Goal: Information Seeking & Learning: Learn about a topic

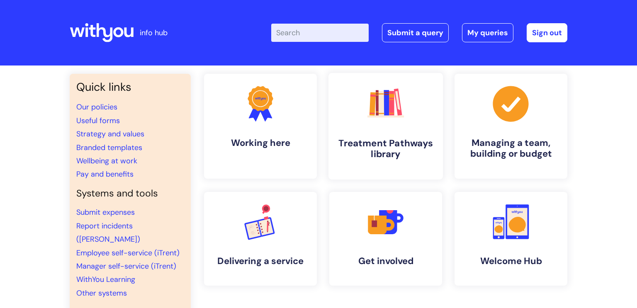
click at [369, 114] on icon ".cls-1{fill:#f89b22;}.cls-1,.cls-2,.cls-3,.cls-4,.cls-5,.cls-6,.cls-7{stroke-wi…" at bounding box center [385, 103] width 41 height 41
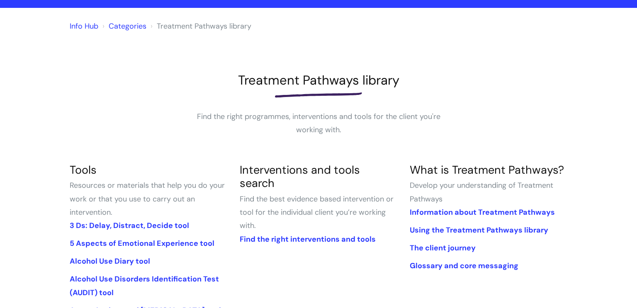
scroll to position [114, 0]
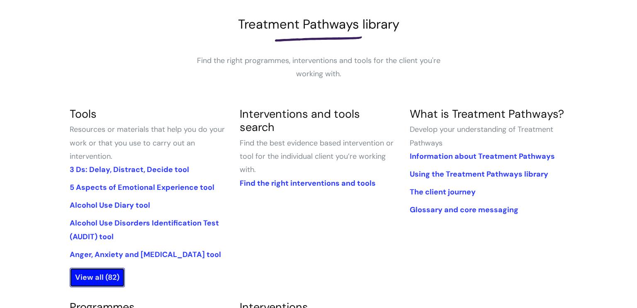
click at [107, 281] on link "View all (82)" at bounding box center [97, 277] width 55 height 19
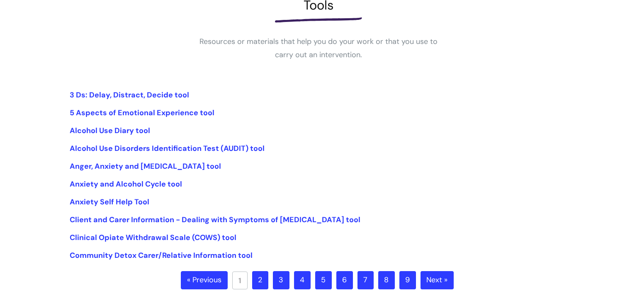
scroll to position [242, 0]
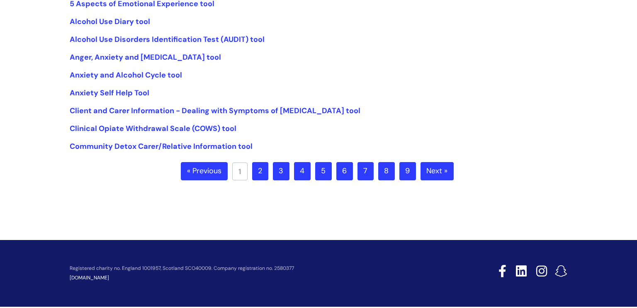
click at [437, 168] on link "Next »" at bounding box center [437, 171] width 33 height 18
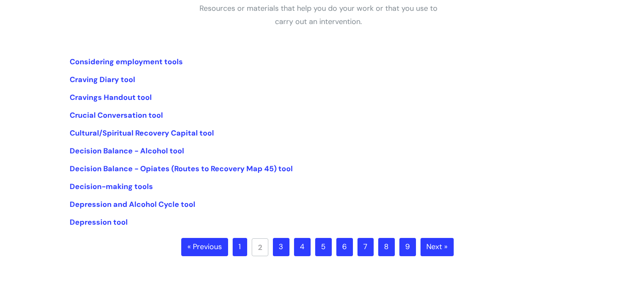
scroll to position [169, 0]
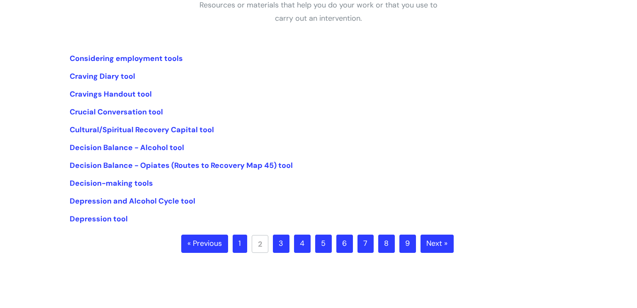
click at [284, 246] on link "3" at bounding box center [281, 244] width 17 height 18
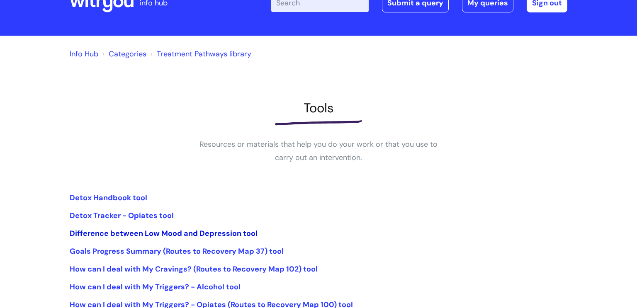
scroll to position [254, 0]
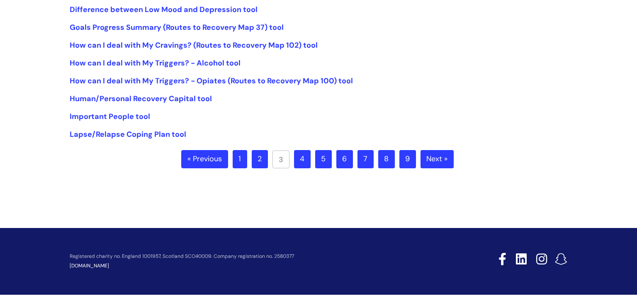
click at [246, 156] on link "1" at bounding box center [240, 159] width 15 height 18
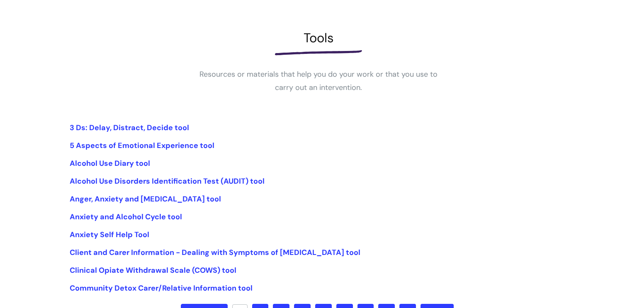
scroll to position [218, 0]
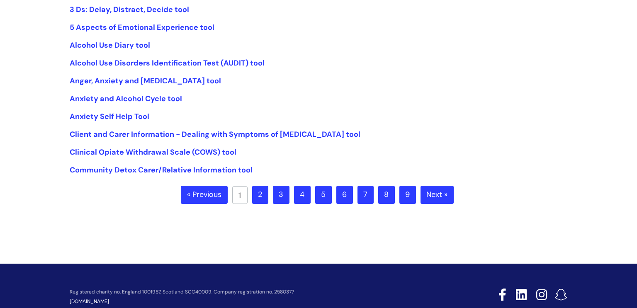
click at [260, 200] on link "2" at bounding box center [260, 195] width 16 height 18
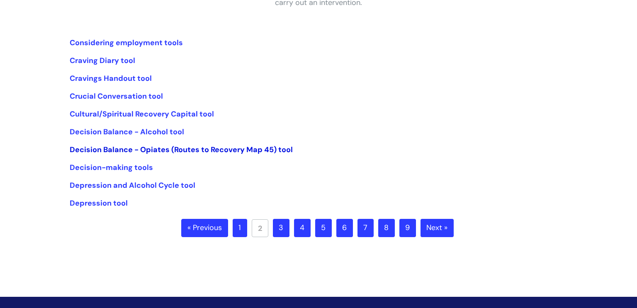
scroll to position [186, 0]
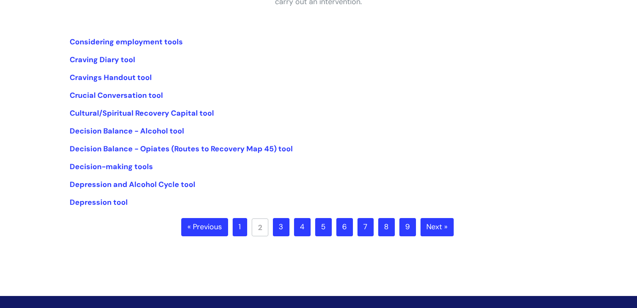
click at [281, 229] on link "3" at bounding box center [281, 227] width 17 height 18
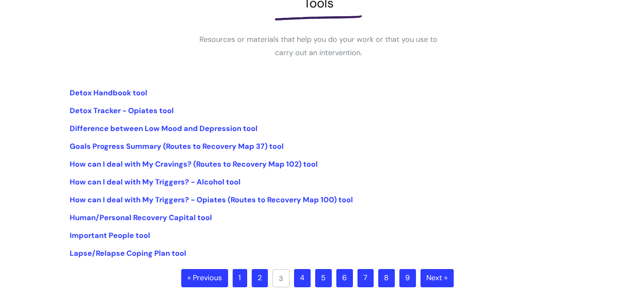
scroll to position [150, 0]
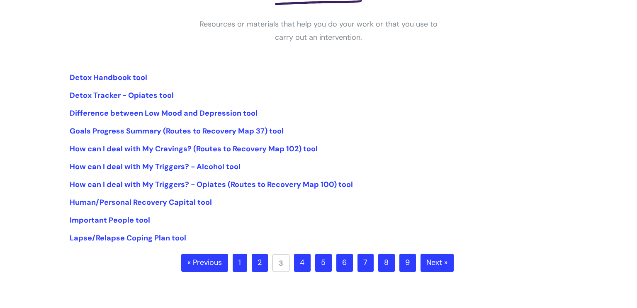
click at [302, 263] on link "4" at bounding box center [302, 263] width 17 height 18
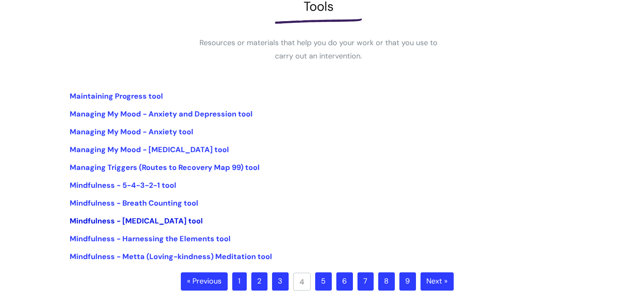
scroll to position [133, 0]
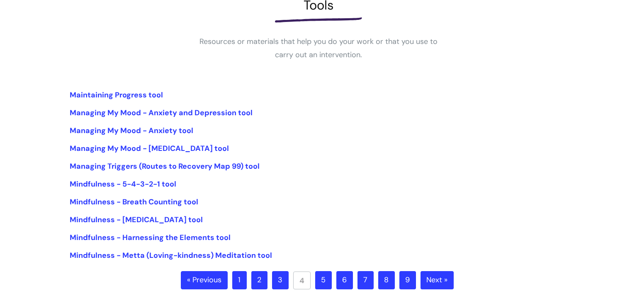
click at [326, 281] on link "5" at bounding box center [323, 280] width 17 height 18
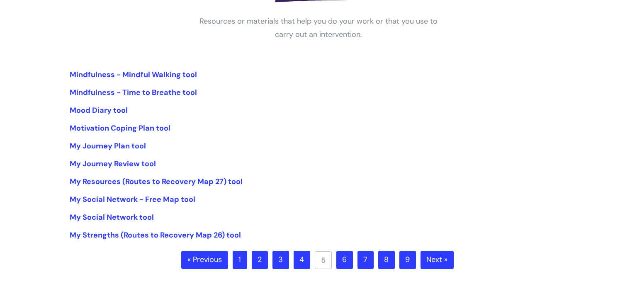
scroll to position [154, 0]
click at [345, 261] on link "6" at bounding box center [345, 260] width 17 height 18
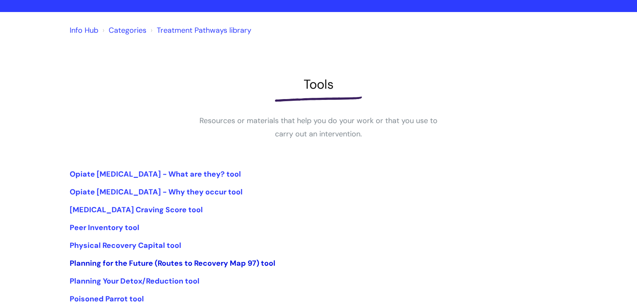
scroll to position [125, 0]
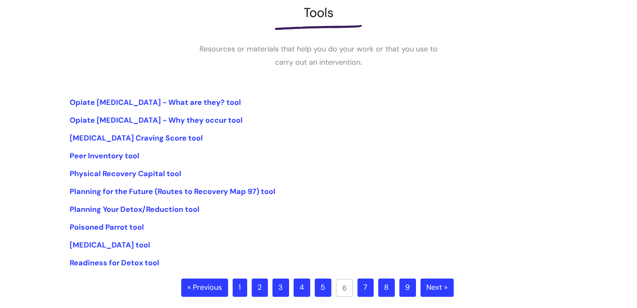
click at [364, 286] on link "7" at bounding box center [366, 288] width 16 height 18
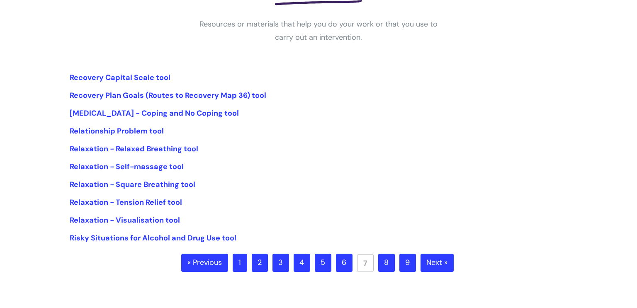
scroll to position [195, 0]
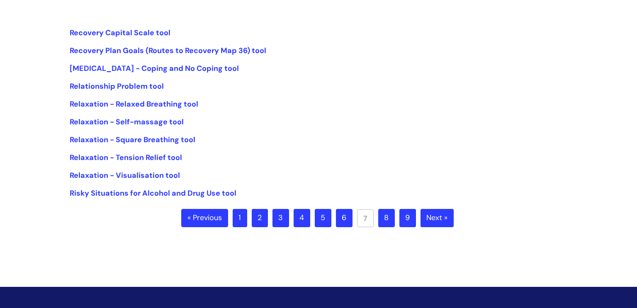
click at [390, 217] on link "8" at bounding box center [386, 218] width 17 height 18
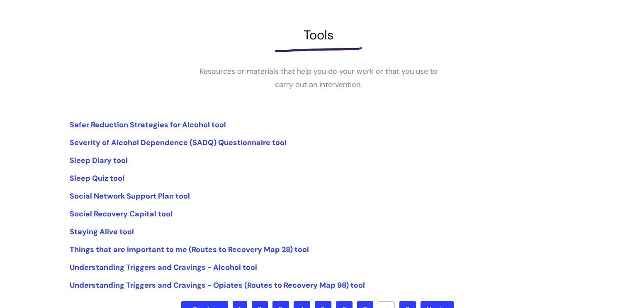
scroll to position [177, 0]
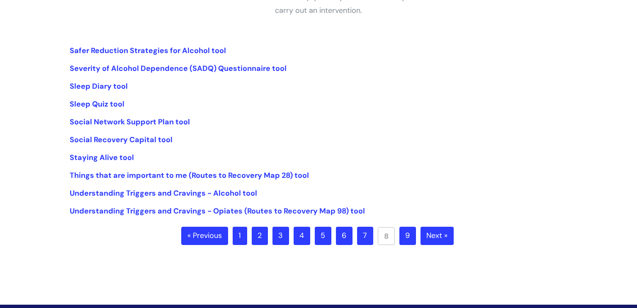
click at [409, 236] on link "9" at bounding box center [408, 236] width 17 height 18
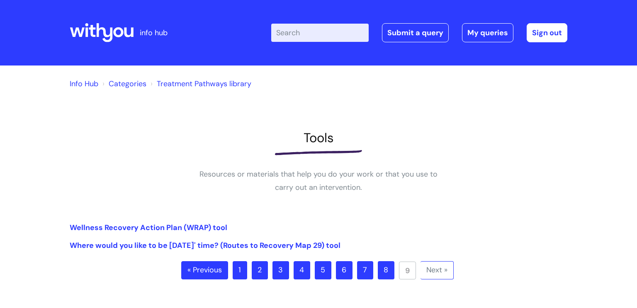
click at [236, 271] on link "1" at bounding box center [240, 270] width 15 height 18
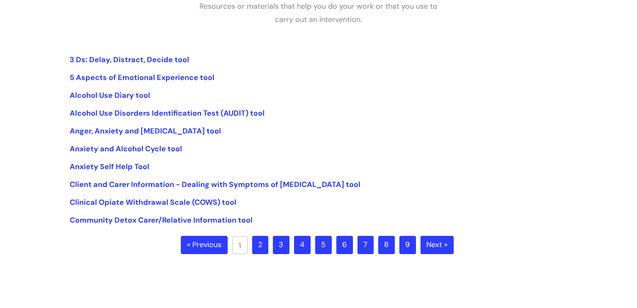
scroll to position [173, 0]
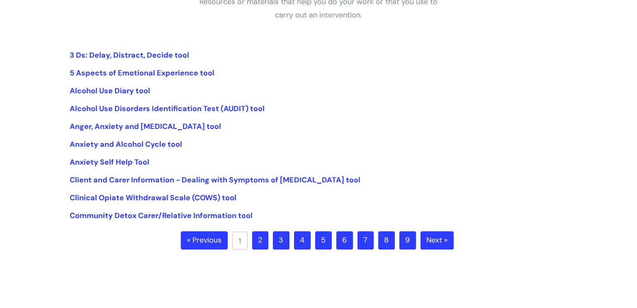
click at [262, 242] on link "2" at bounding box center [260, 241] width 16 height 18
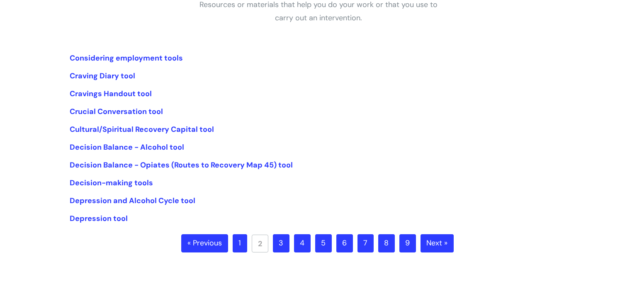
scroll to position [169, 0]
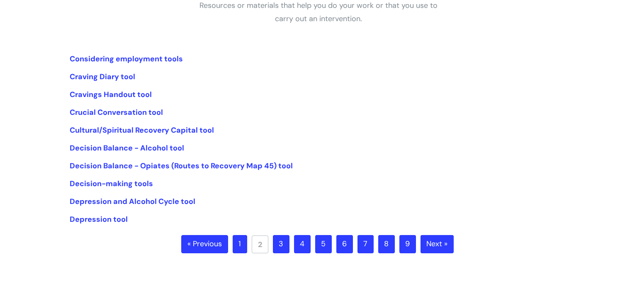
click at [237, 251] on link "1" at bounding box center [240, 244] width 15 height 18
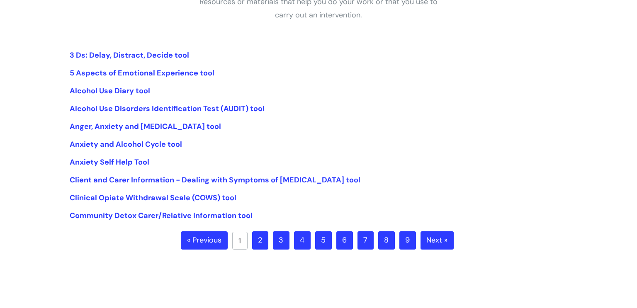
scroll to position [173, 0]
click at [278, 239] on link "3" at bounding box center [281, 241] width 17 height 18
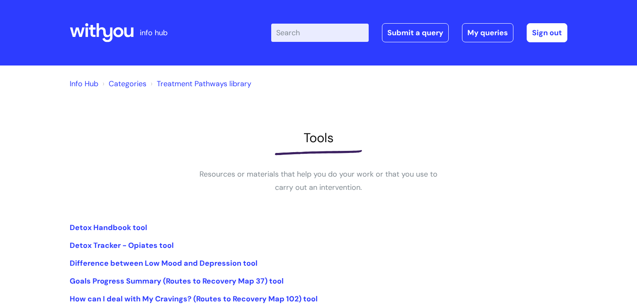
click at [306, 35] on input "Enter your search term here..." at bounding box center [320, 33] width 98 height 18
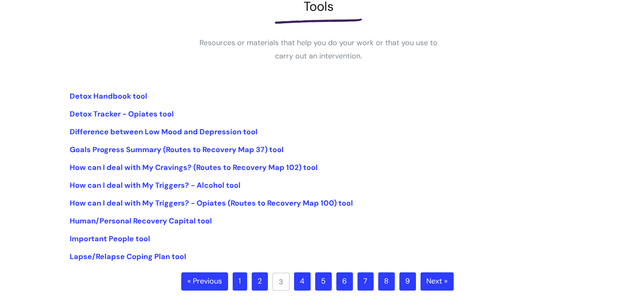
scroll to position [139, 0]
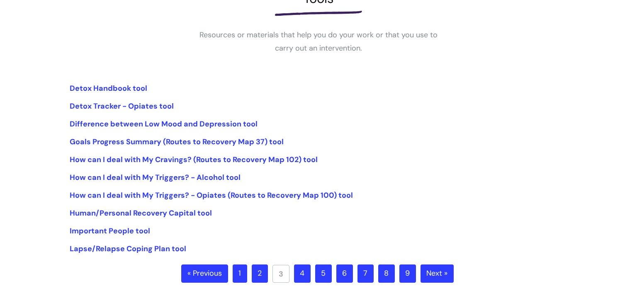
click at [239, 273] on link "1" at bounding box center [240, 274] width 15 height 18
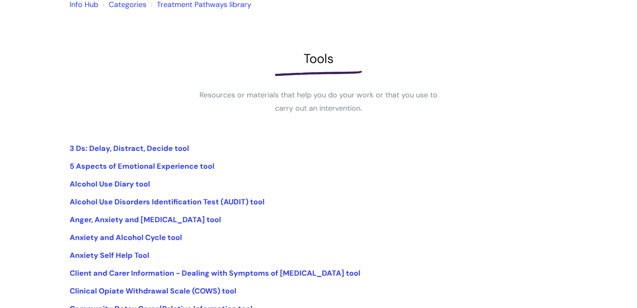
scroll to position [109, 0]
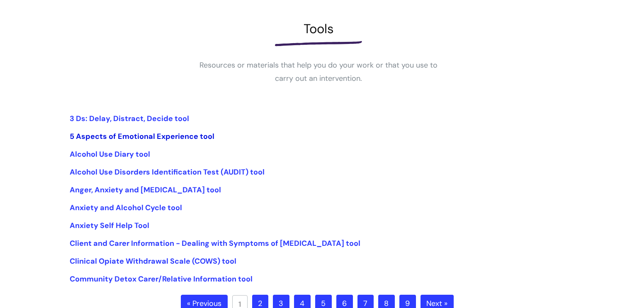
click at [151, 133] on link "5 Aspects of Emotional Experience tool" at bounding box center [142, 137] width 145 height 10
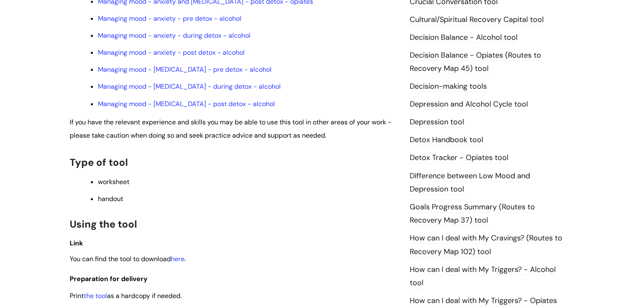
scroll to position [417, 0]
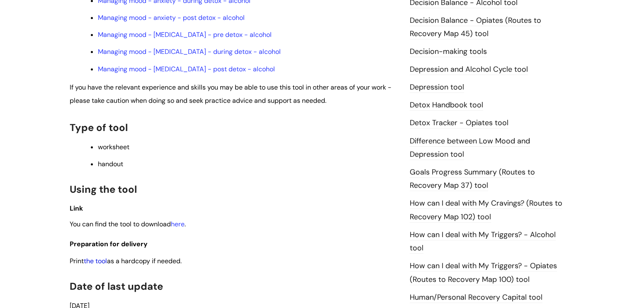
click at [100, 266] on link "the tool" at bounding box center [95, 261] width 23 height 9
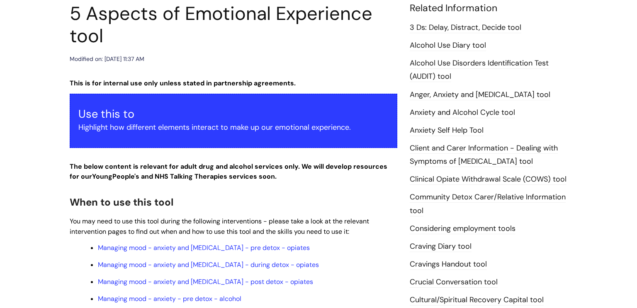
scroll to position [8, 0]
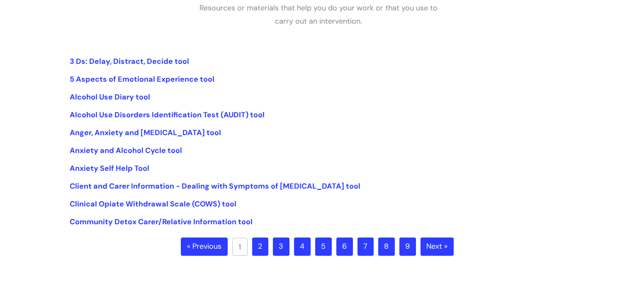
scroll to position [193, 0]
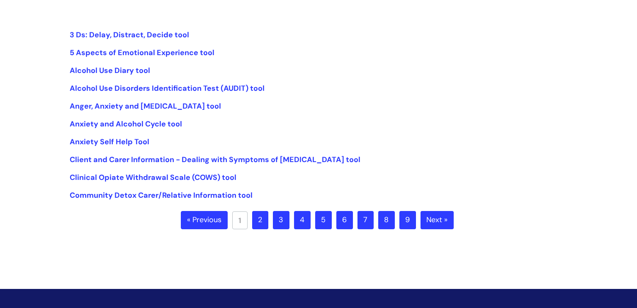
click at [262, 217] on link "2" at bounding box center [260, 220] width 16 height 18
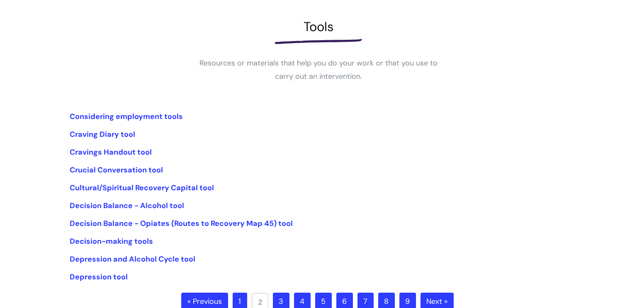
scroll to position [254, 0]
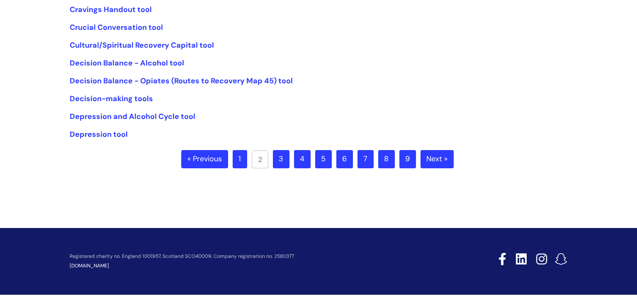
click at [251, 157] on ul "« Previous 1 2 3 4 5 6 7 8 9 Next »" at bounding box center [318, 164] width 275 height 29
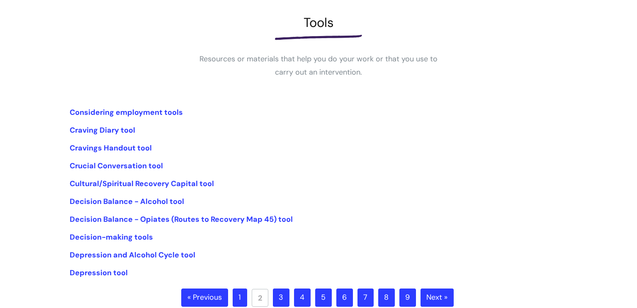
scroll to position [162, 0]
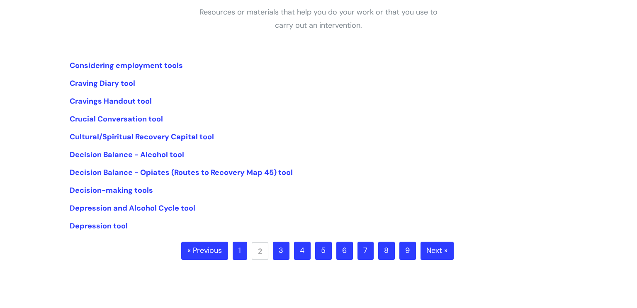
click at [284, 251] on link "3" at bounding box center [281, 251] width 17 height 18
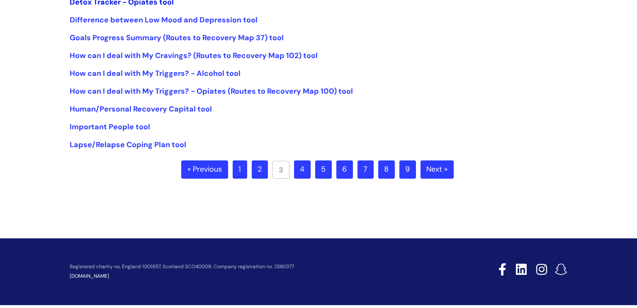
scroll to position [244, 0]
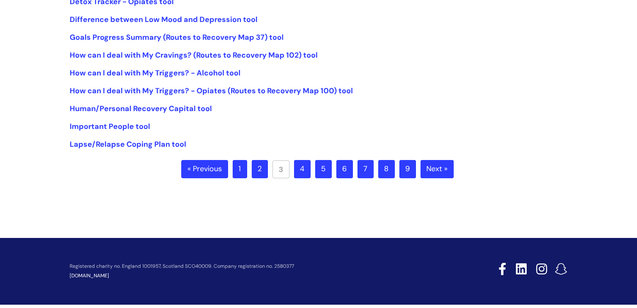
click at [304, 165] on link "4" at bounding box center [302, 169] width 17 height 18
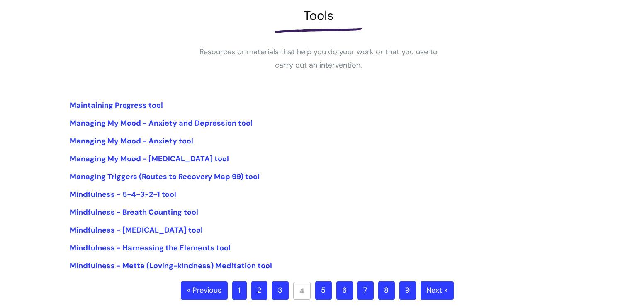
scroll to position [254, 0]
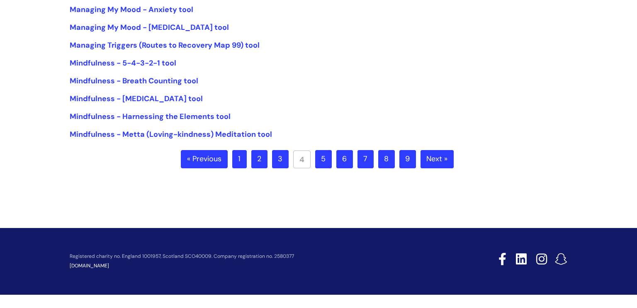
click at [343, 158] on link "6" at bounding box center [345, 159] width 17 height 18
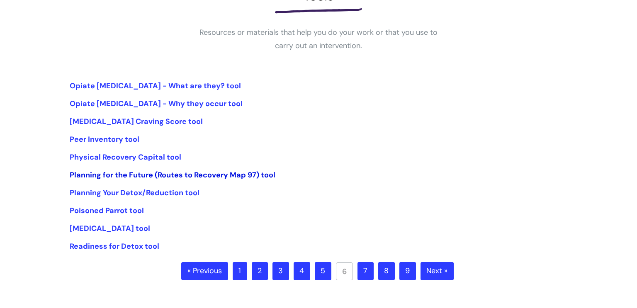
scroll to position [163, 0]
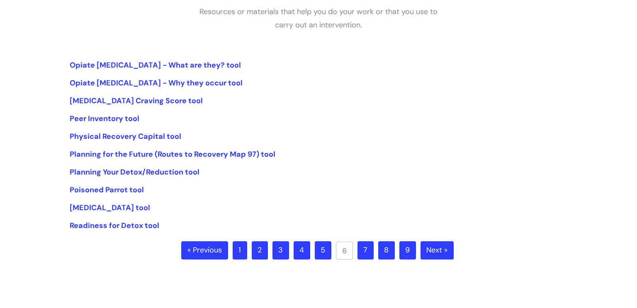
click at [403, 247] on link "9" at bounding box center [408, 251] width 17 height 18
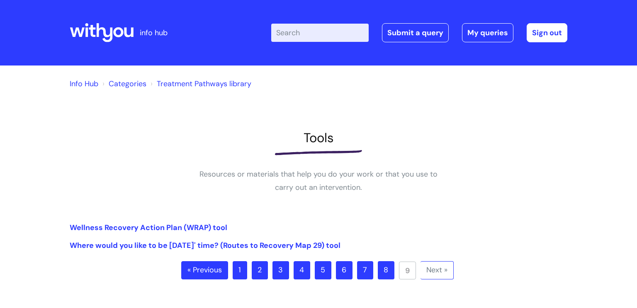
click at [378, 270] on link "8" at bounding box center [386, 270] width 17 height 18
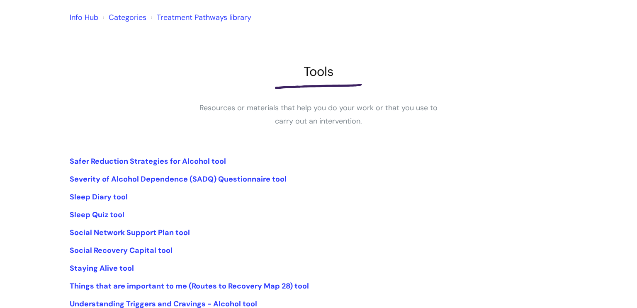
scroll to position [222, 0]
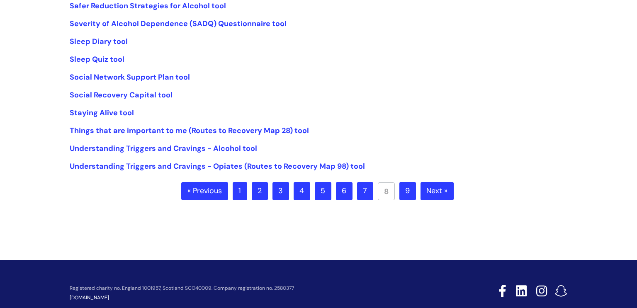
click at [360, 189] on link "7" at bounding box center [365, 191] width 16 height 18
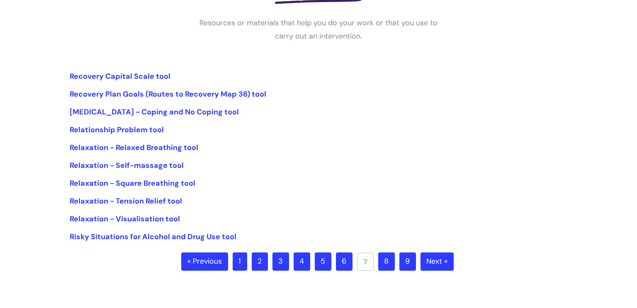
scroll to position [159, 0]
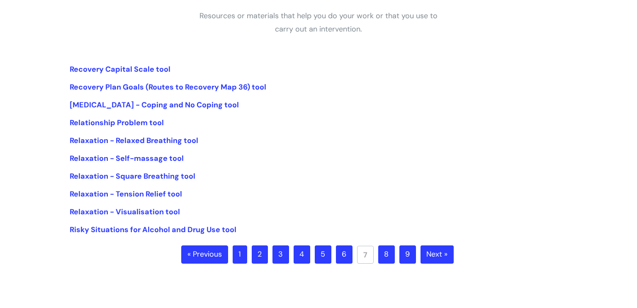
click at [340, 256] on link "6" at bounding box center [344, 255] width 17 height 18
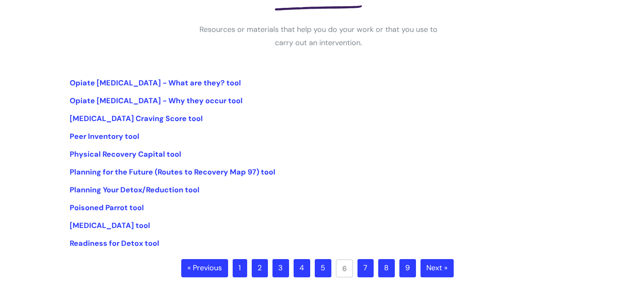
scroll to position [151, 0]
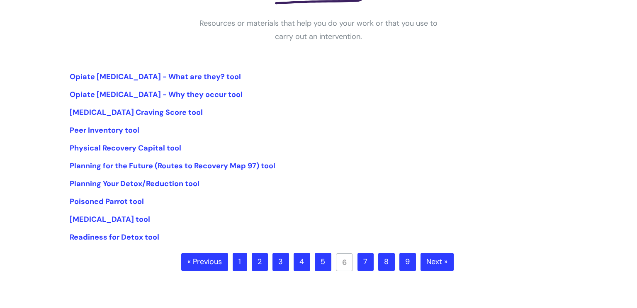
click at [236, 261] on link "1" at bounding box center [240, 262] width 15 height 18
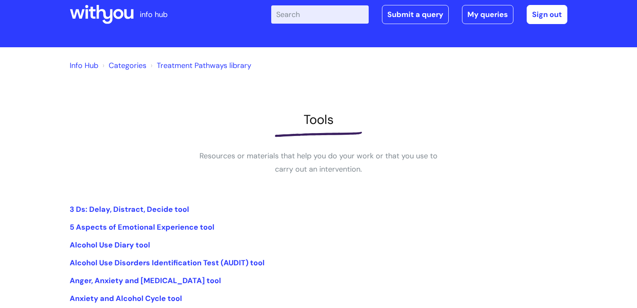
scroll to position [137, 0]
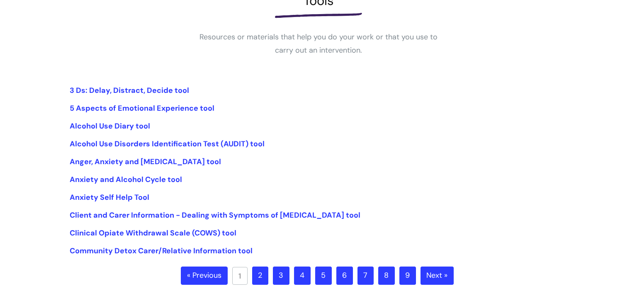
click at [257, 281] on link "2" at bounding box center [260, 276] width 16 height 18
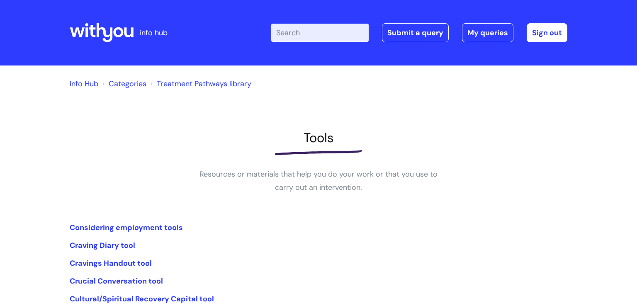
click at [132, 87] on link "Categories" at bounding box center [128, 84] width 38 height 10
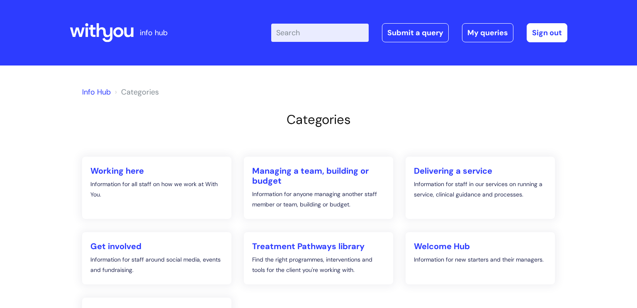
click at [109, 31] on icon at bounding box center [102, 33] width 64 height 20
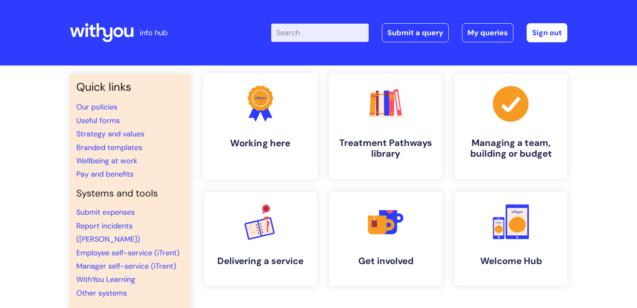
click at [268, 123] on icon ".cls-1{fill:#f89b22;}.cls-1,.cls-2,.cls-3{stroke-width:0px;}.cls-2{fill:#2d3cff…" at bounding box center [260, 103] width 41 height 41
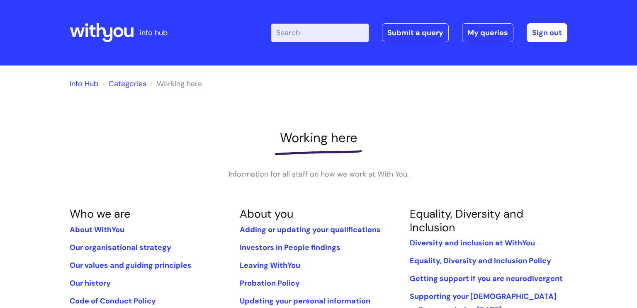
click at [124, 84] on link "Categories" at bounding box center [128, 84] width 38 height 10
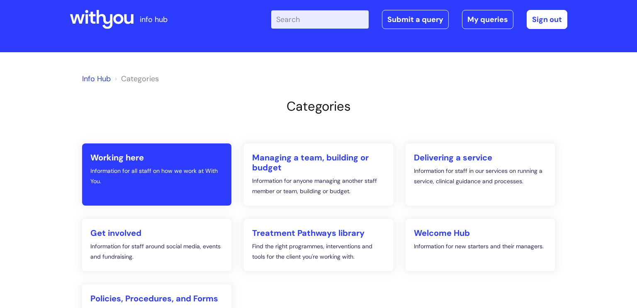
scroll to position [33, 0]
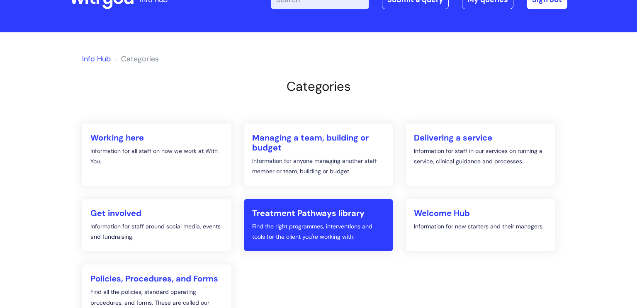
click at [274, 210] on h2 "Treatment Pathways library" at bounding box center [318, 213] width 133 height 10
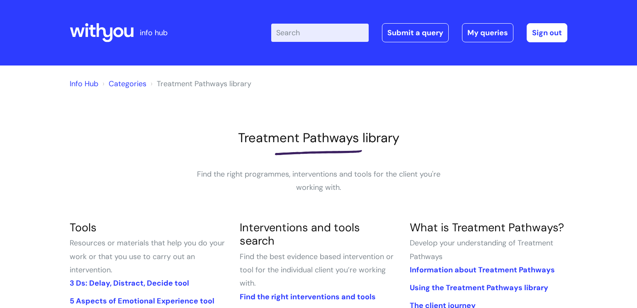
click at [288, 29] on input "Enter your search term here..." at bounding box center [320, 33] width 98 height 18
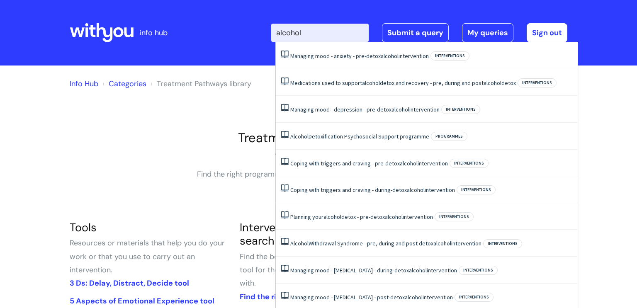
type input "alcohol"
click button "Search" at bounding box center [0, 0] width 0 height 0
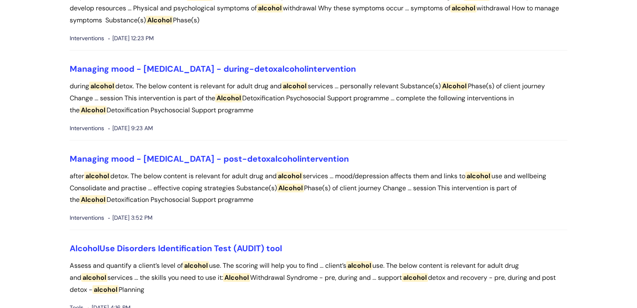
scroll to position [878, 0]
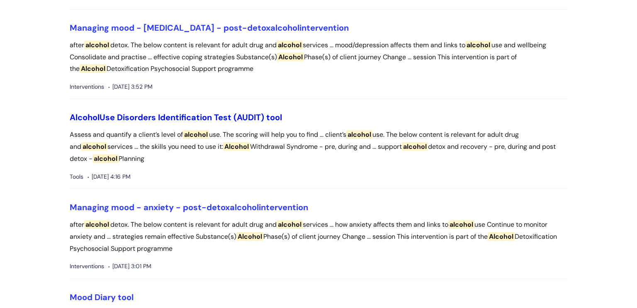
click at [196, 119] on link "Alcohol Use Disorders Identification Test (AUDIT) tool" at bounding box center [176, 117] width 212 height 11
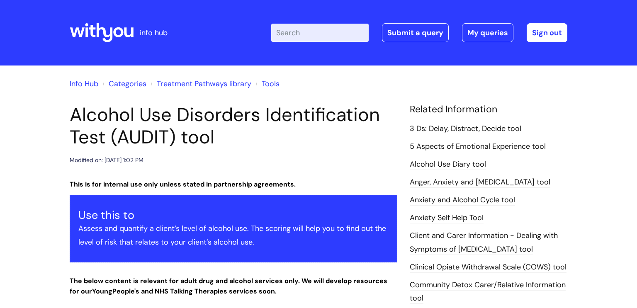
click at [302, 32] on input "Enter your search term here..." at bounding box center [320, 33] width 98 height 18
type input "sadq"
click button "Search" at bounding box center [0, 0] width 0 height 0
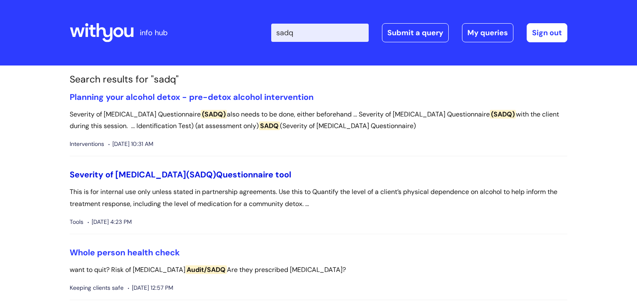
click at [200, 174] on link "Severity of [MEDICAL_DATA] (SADQ) Questionnaire tool" at bounding box center [181, 174] width 222 height 11
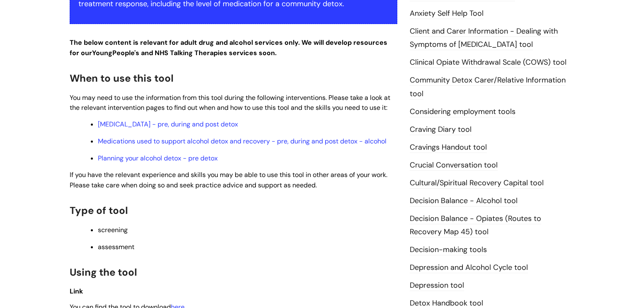
scroll to position [463, 0]
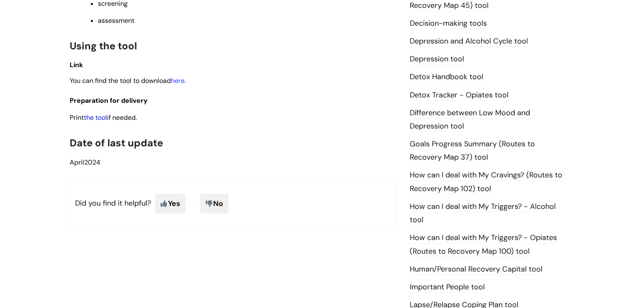
click at [101, 122] on link "the tool" at bounding box center [95, 117] width 23 height 9
